Goal: Find specific page/section: Find specific page/section

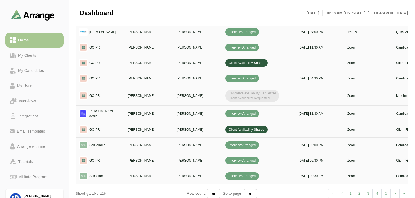
scroll to position [0, 197]
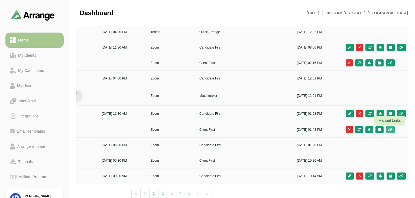
click at [390, 128] on icon "button" at bounding box center [390, 129] width 5 height 3
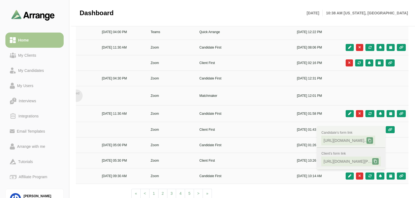
click at [345, 161] on span "[URL][DOMAIN_NAME][PERSON_NAME].." at bounding box center [348, 161] width 49 height 5
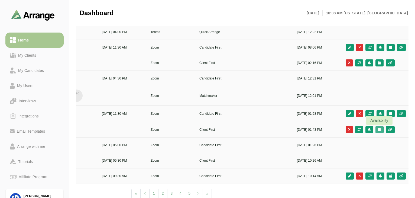
click at [381, 130] on icon "button" at bounding box center [380, 129] width 4 height 3
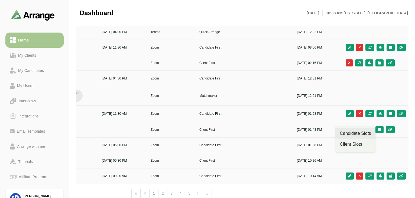
click at [362, 134] on div "Candidate Slots" at bounding box center [355, 133] width 31 height 7
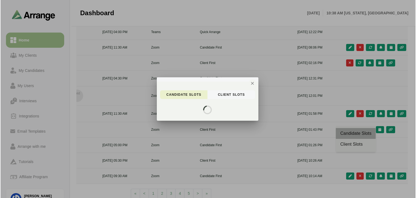
scroll to position [0, 0]
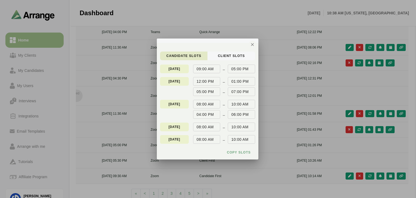
click at [196, 57] on span "candidate Slots" at bounding box center [183, 56] width 35 height 4
click at [217, 53] on button "client Slots" at bounding box center [232, 56] width 48 height 9
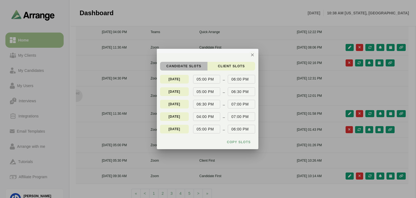
click at [200, 66] on span "candidate Slots" at bounding box center [183, 66] width 35 height 4
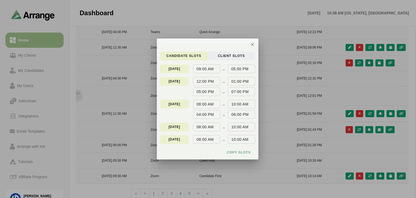
click at [226, 54] on span "client Slots" at bounding box center [231, 56] width 27 height 4
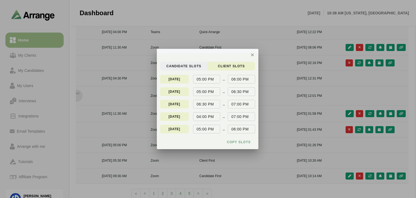
click at [186, 65] on span "candidate Slots" at bounding box center [183, 66] width 35 height 4
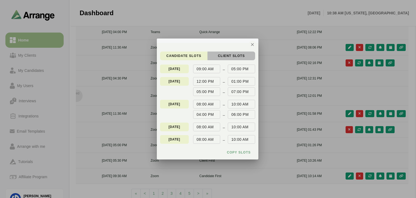
click at [216, 54] on button "client Slots" at bounding box center [232, 56] width 48 height 9
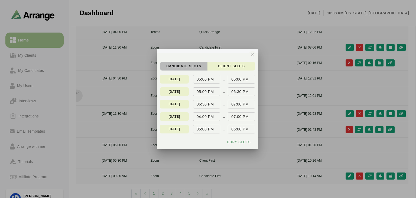
click at [186, 64] on span "candidate Slots" at bounding box center [183, 66] width 35 height 4
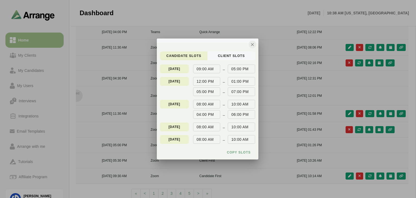
click at [254, 44] on icon "button" at bounding box center [252, 44] width 5 height 5
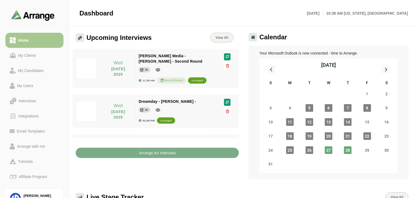
scroll to position [230, 0]
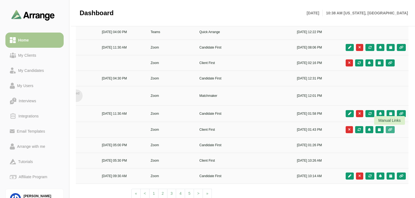
click at [392, 130] on icon "button" at bounding box center [390, 129] width 5 height 3
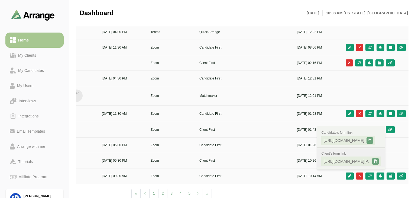
click at [343, 161] on span "[URL][DOMAIN_NAME][PERSON_NAME].." at bounding box center [348, 161] width 49 height 5
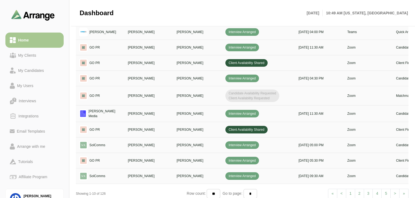
scroll to position [0, 197]
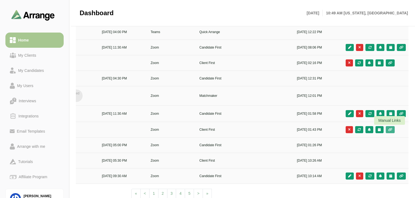
click at [390, 129] on icon "button" at bounding box center [390, 129] width 5 height 3
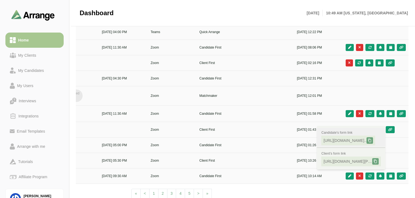
click at [348, 141] on span "[URL][DOMAIN_NAME].." at bounding box center [345, 140] width 43 height 5
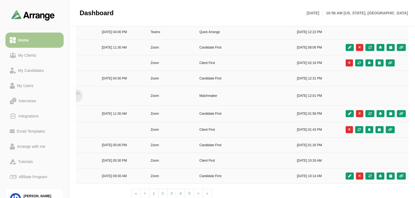
click at [272, 1] on div "Dashboard [DATE] 10:56 AM [US_STATE], [GEOGRAPHIC_DATA]" at bounding box center [244, 13] width 329 height 26
